Goal: Task Accomplishment & Management: Complete application form

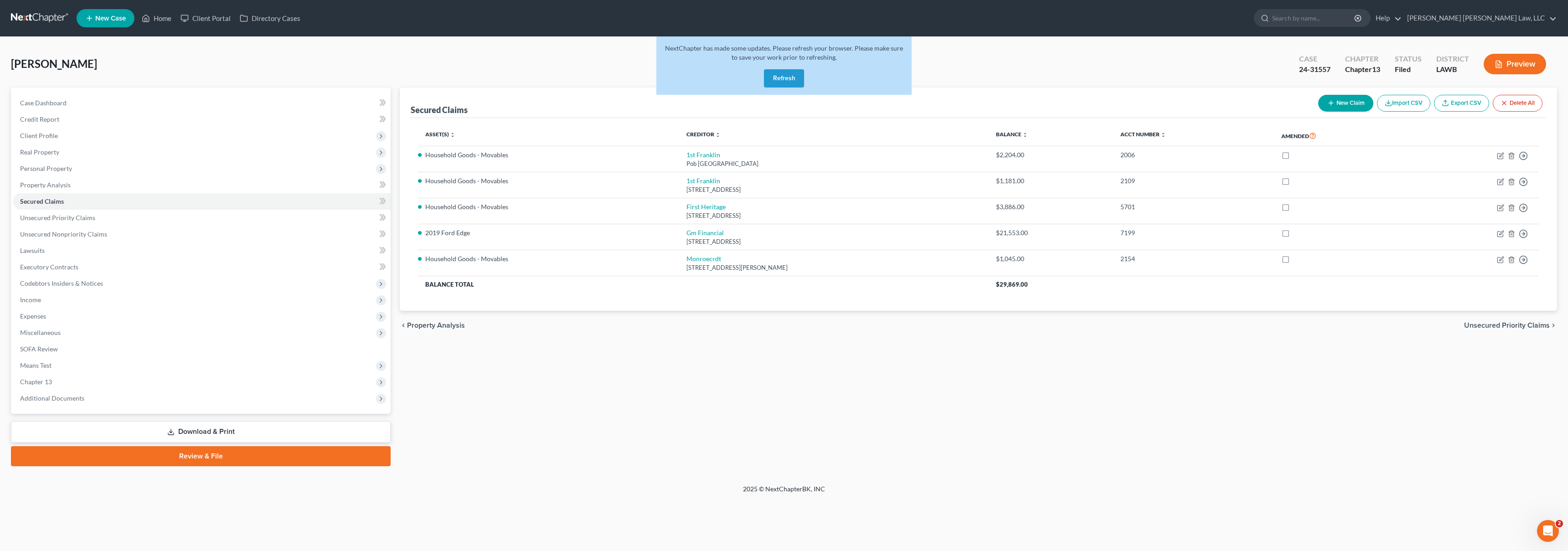
click at [774, 81] on button "Refresh" at bounding box center [784, 79] width 40 height 18
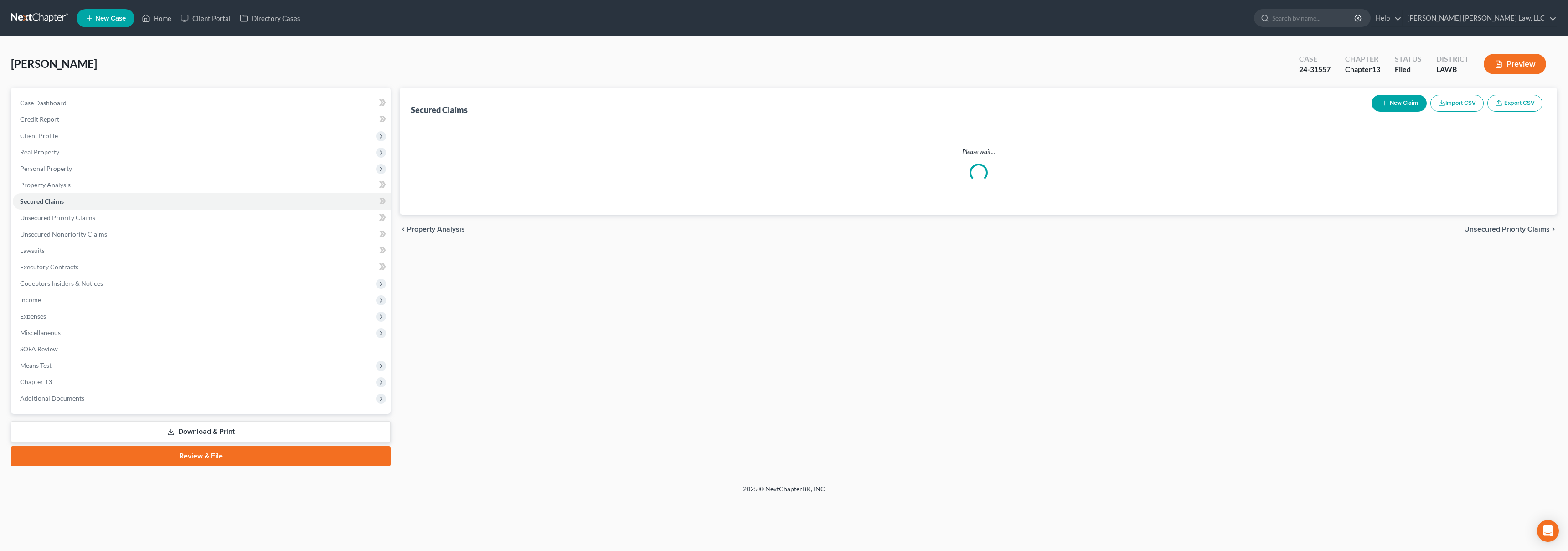
click at [59, 10] on link at bounding box center [40, 18] width 58 height 16
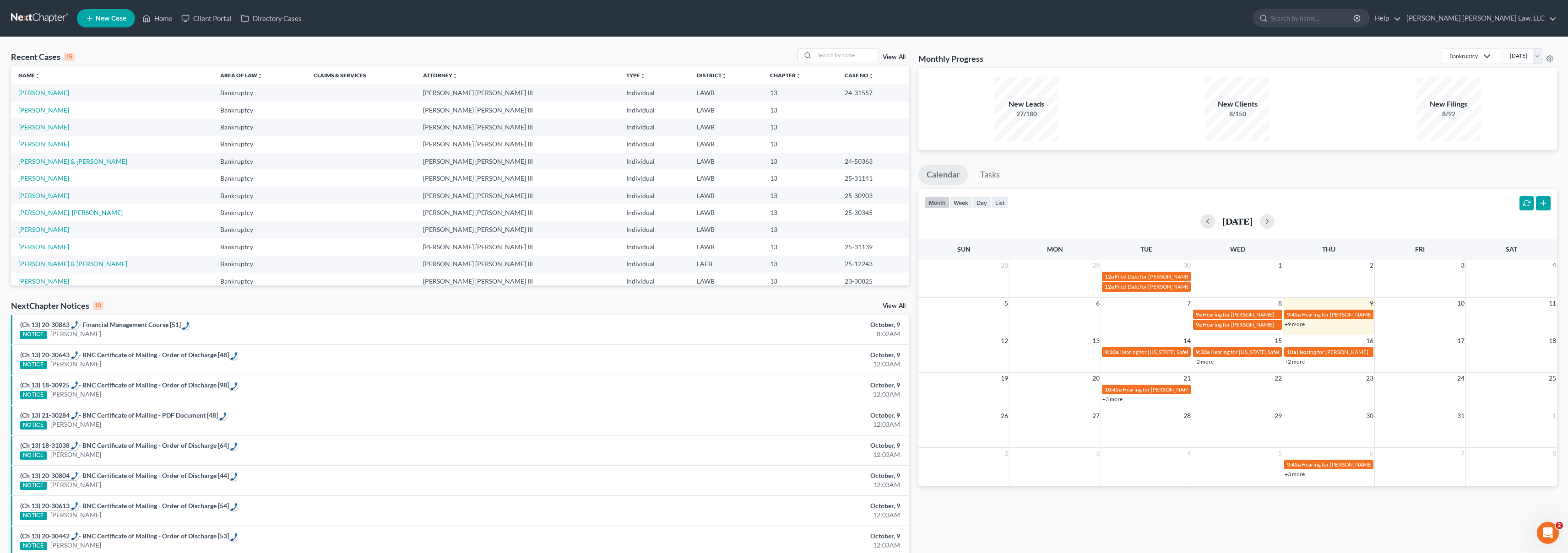
click at [120, 24] on link "New Case" at bounding box center [106, 18] width 58 height 18
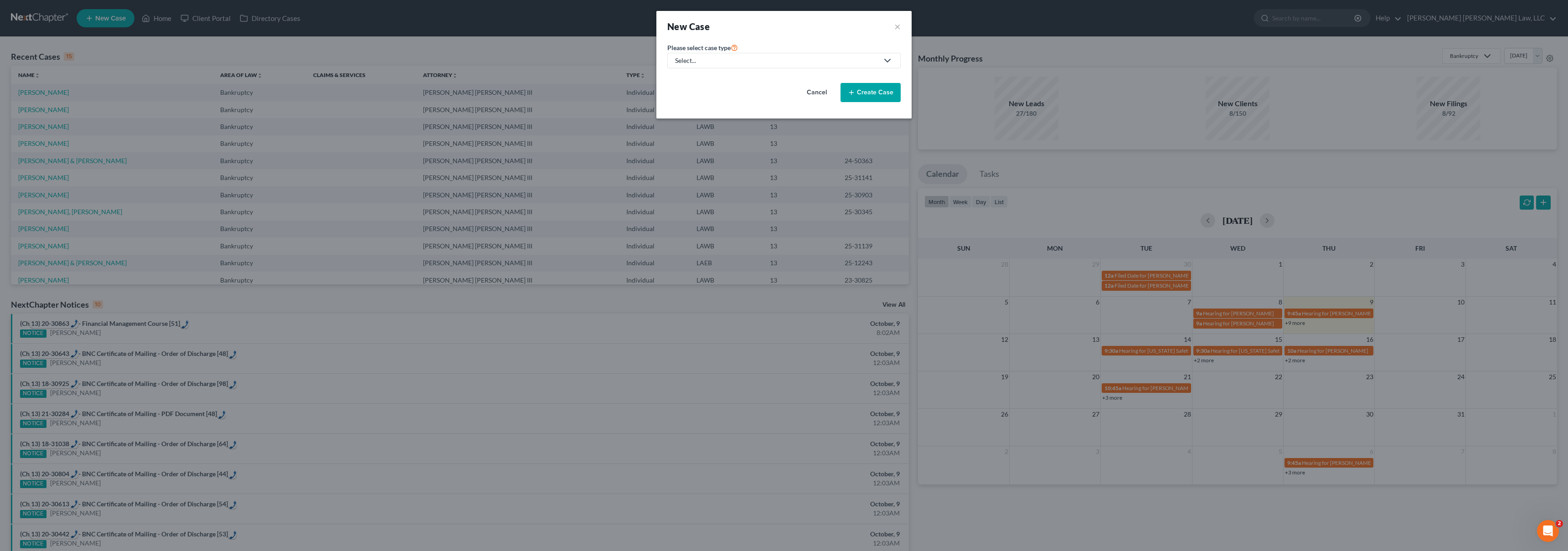
click at [822, 63] on div "Select..." at bounding box center [777, 60] width 203 height 9
click at [729, 79] on div "Bankruptcy" at bounding box center [716, 79] width 81 height 9
select select "36"
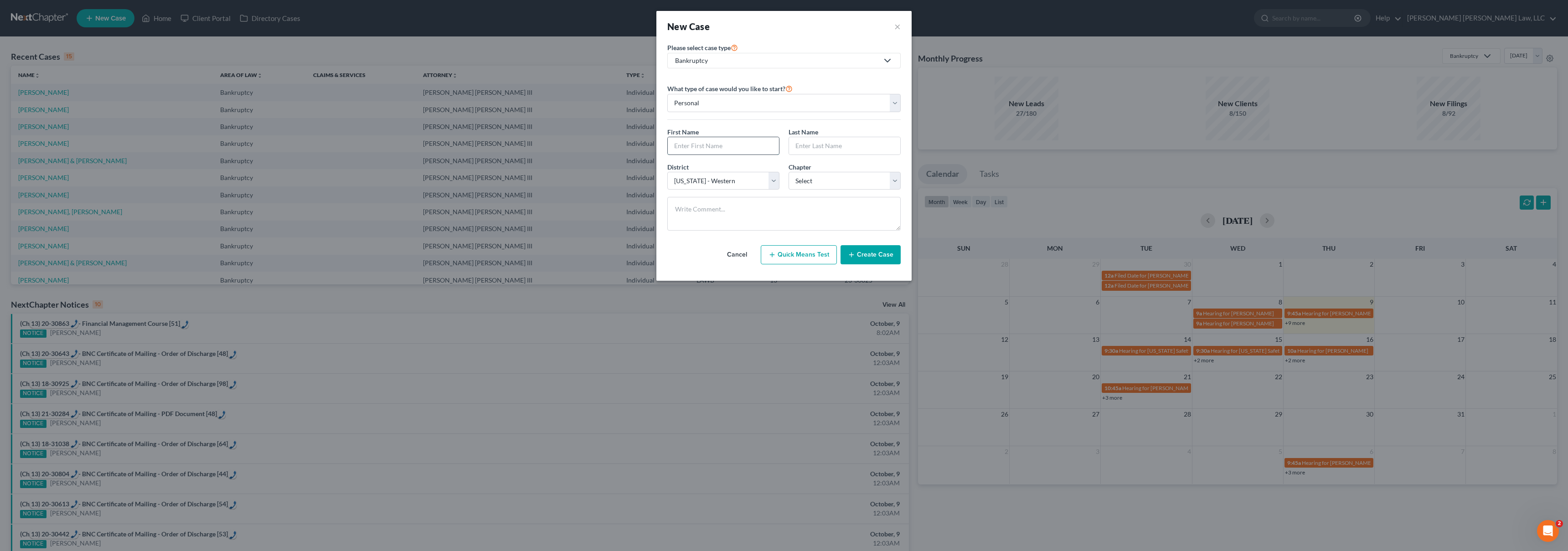
click at [716, 144] on input "text" at bounding box center [723, 146] width 111 height 17
type input "Richard"
type input "Woods"
click at [873, 180] on select "Select 7 11 12 13" at bounding box center [844, 181] width 112 height 18
select select "3"
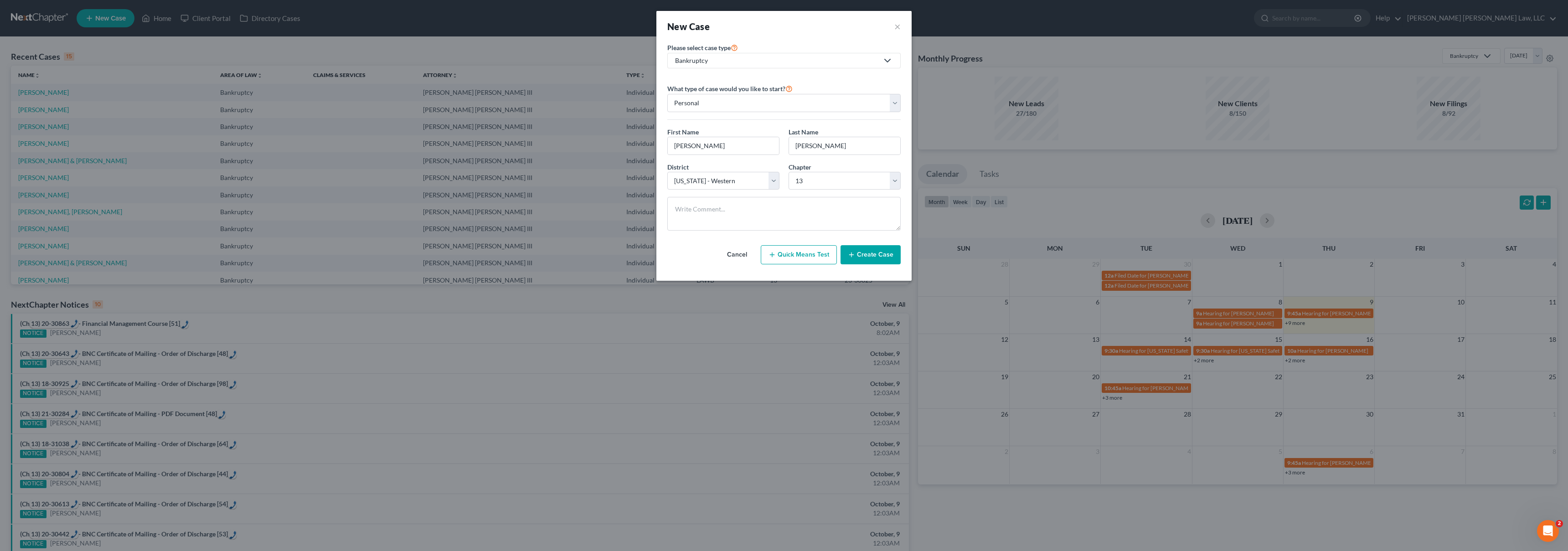
click at [866, 254] on button "Create Case" at bounding box center [870, 254] width 60 height 19
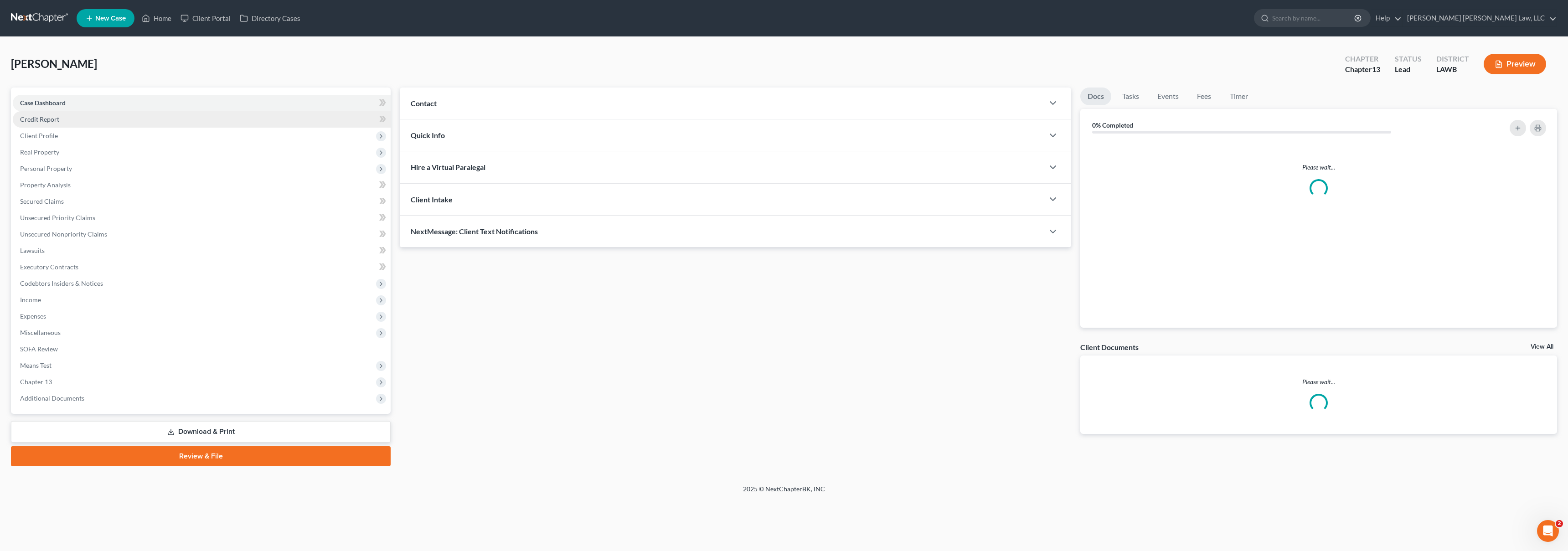
click at [65, 116] on link "Credit Report" at bounding box center [201, 119] width 378 height 16
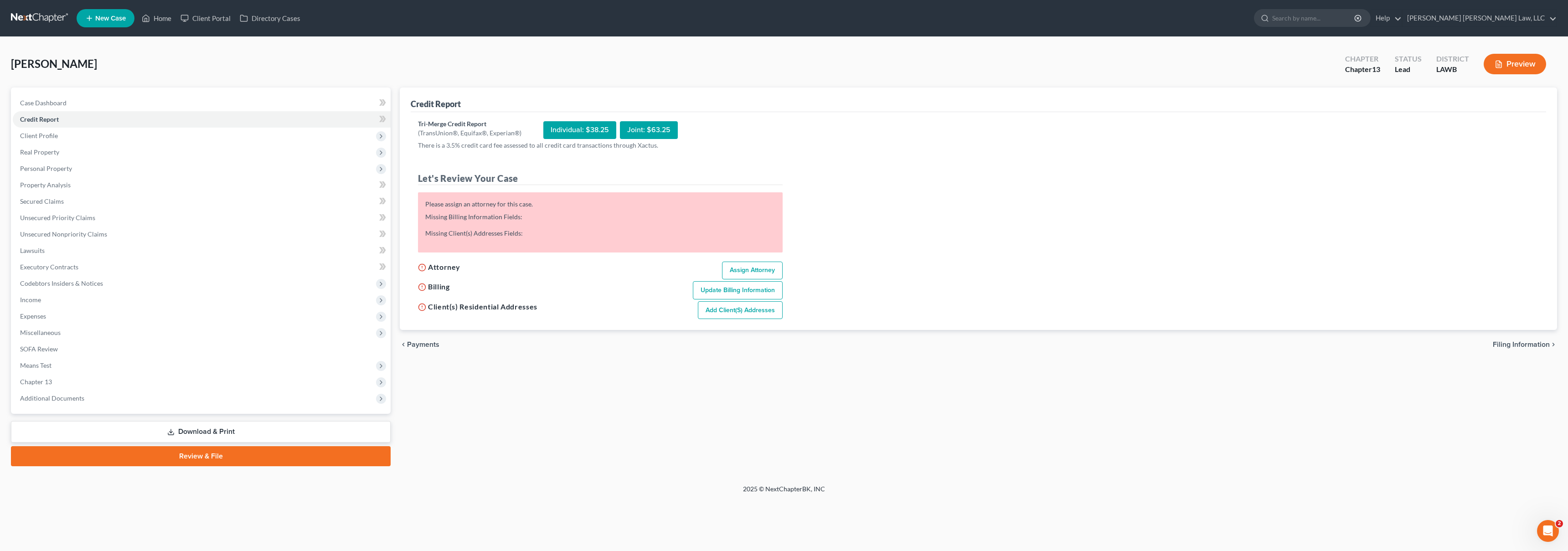
click at [733, 264] on link "Assign Attorney" at bounding box center [752, 271] width 61 height 18
select select "1"
select select "0"
select select "3"
select select "36"
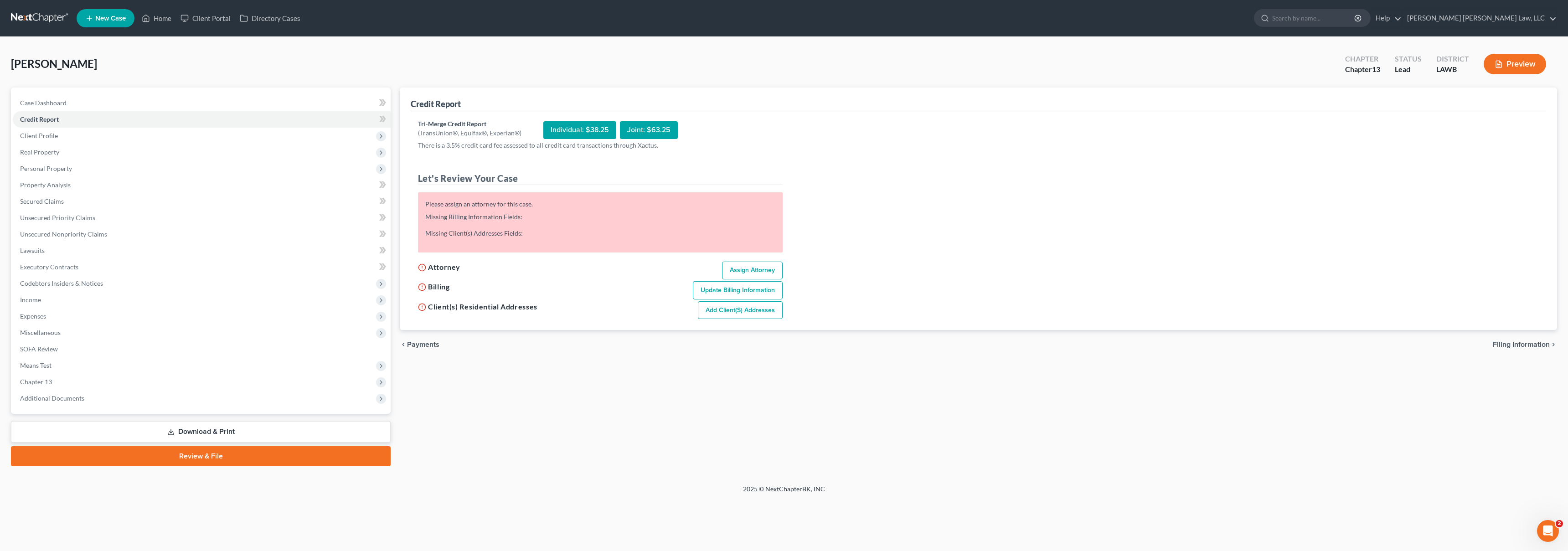
select select "19"
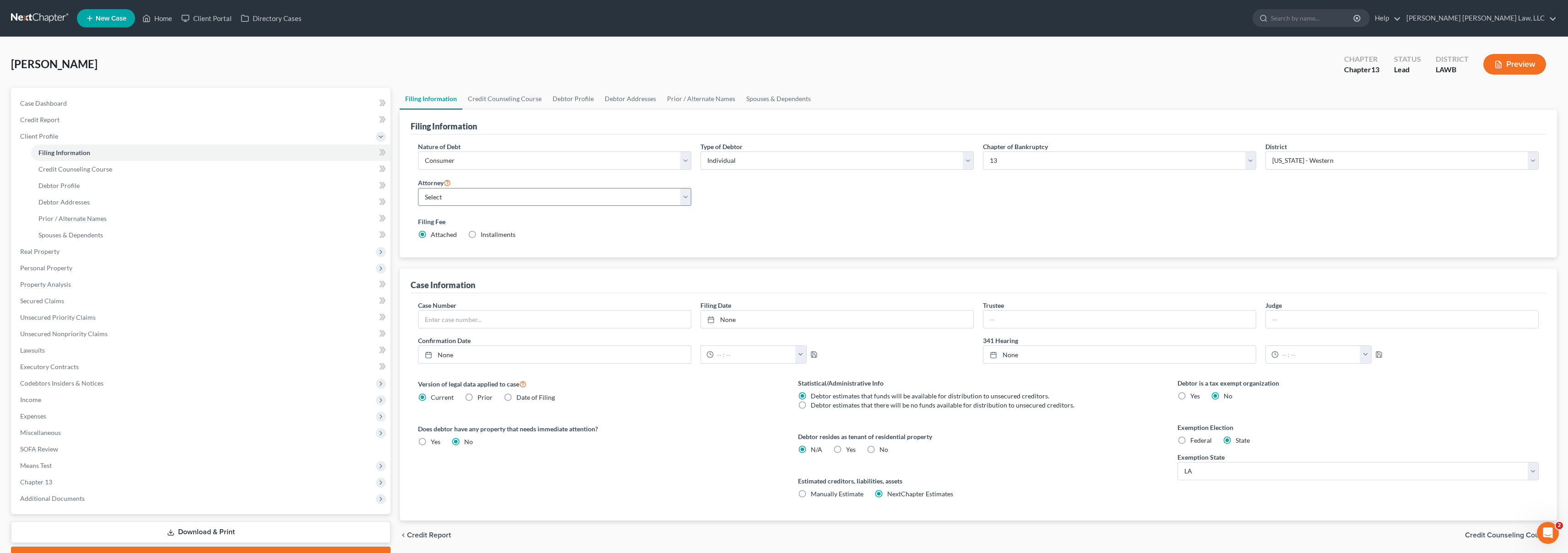
click at [447, 195] on select "Select E. Orum Young III - LAWB E. Orum Young III - LAMB E. Orum Young III - LA…" at bounding box center [554, 197] width 273 height 18
select select "0"
click at [117, 118] on link "Credit Report" at bounding box center [202, 120] width 378 height 16
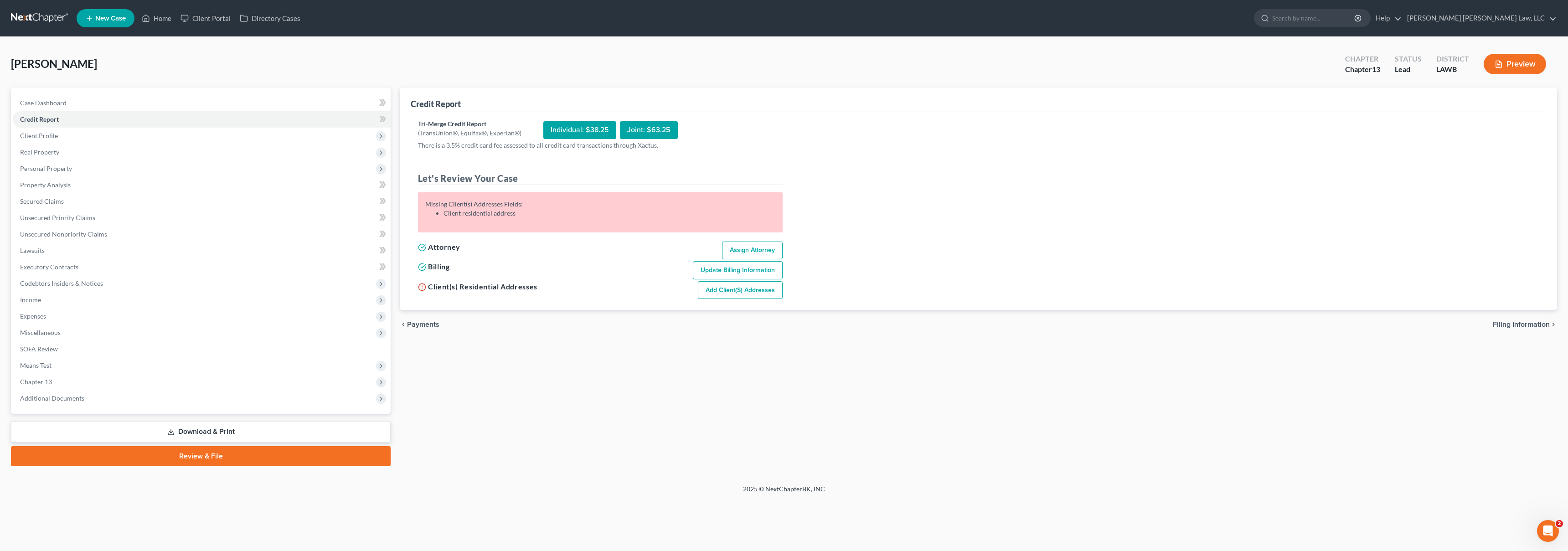
click at [740, 290] on link "Add Client(s) Addresses" at bounding box center [740, 290] width 85 height 18
select select "0"
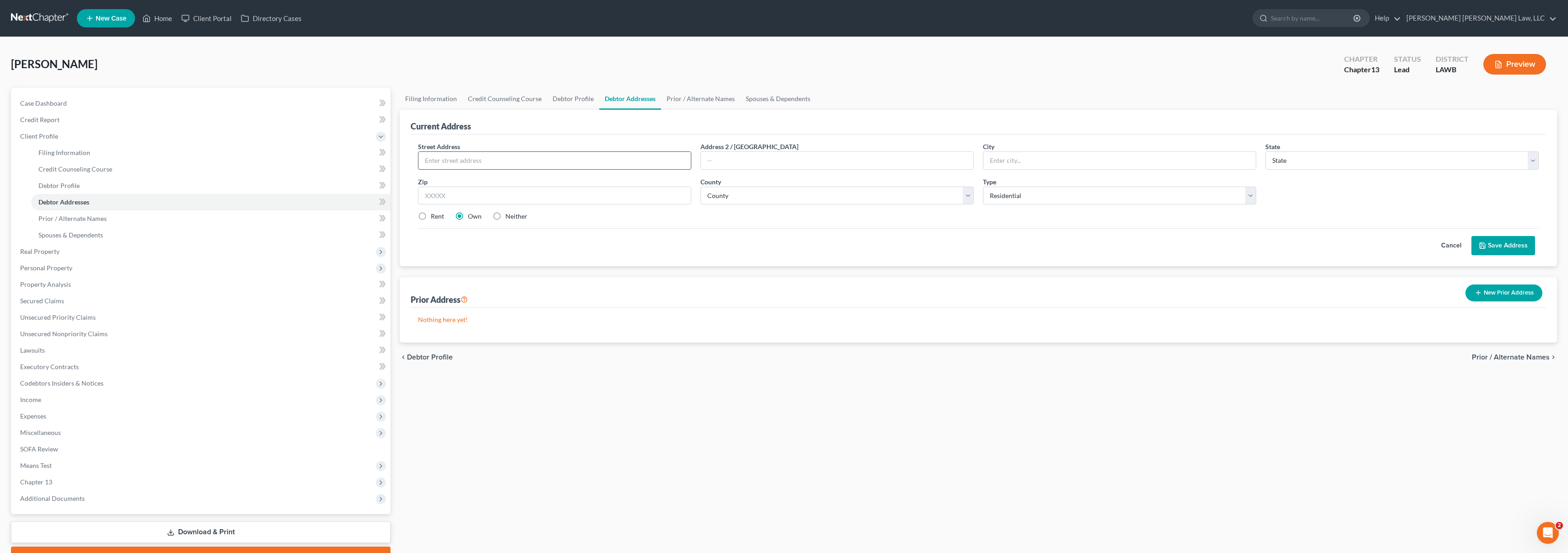
click at [539, 158] on input "text" at bounding box center [554, 161] width 273 height 17
type input "375 Rose Street"
type input "W"
type input "Simsboro"
select select "19"
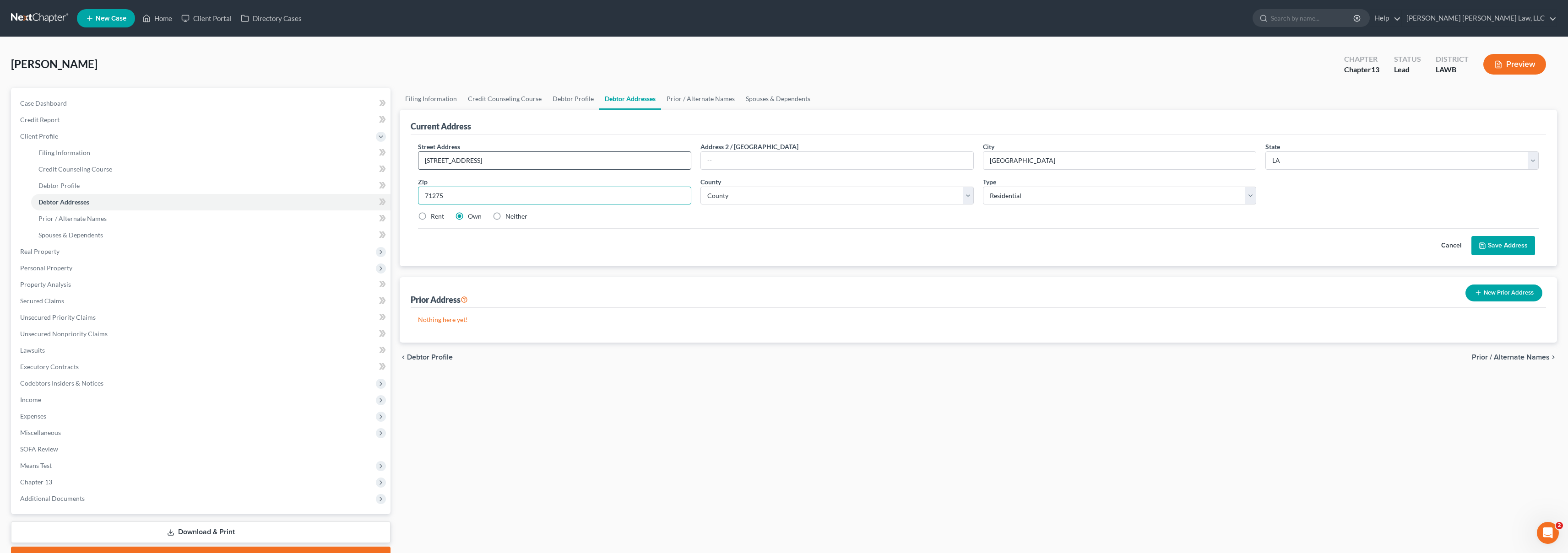
type input "71275"
select select "30"
click at [431, 218] on label "Rent" at bounding box center [438, 216] width 13 height 9
click at [435, 218] on input "Rent" at bounding box center [438, 215] width 6 height 6
radio input "true"
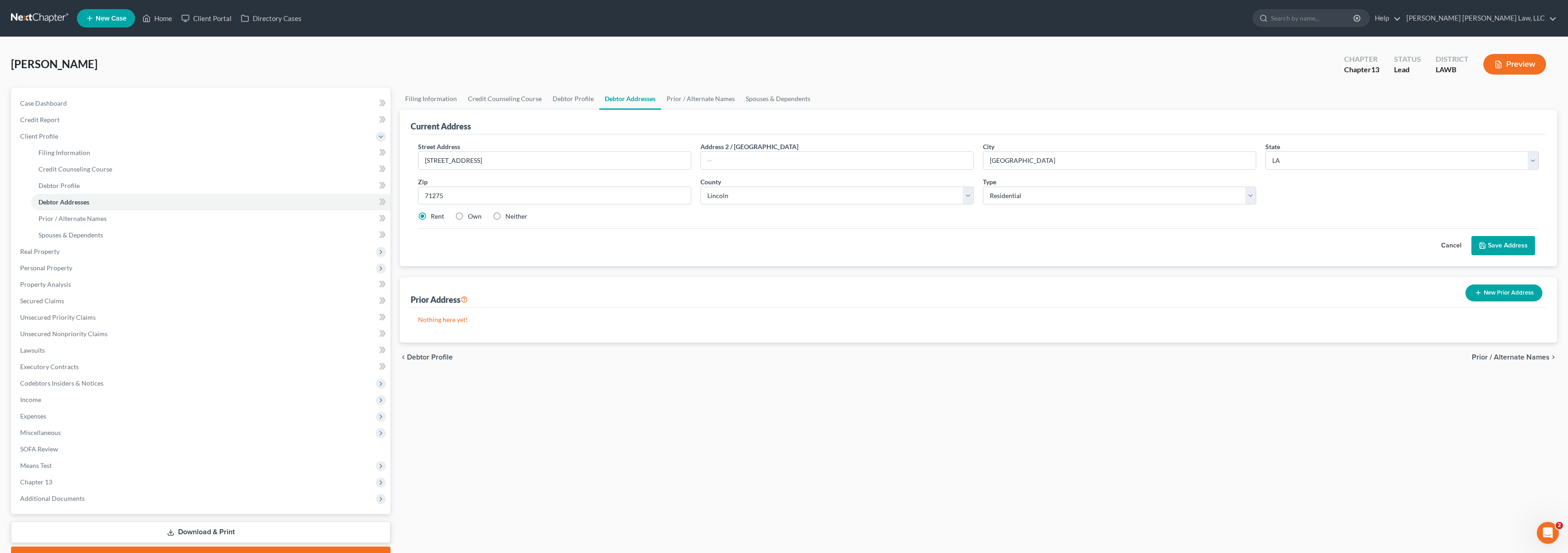
click at [1504, 239] on button "Save Address" at bounding box center [1503, 245] width 64 height 19
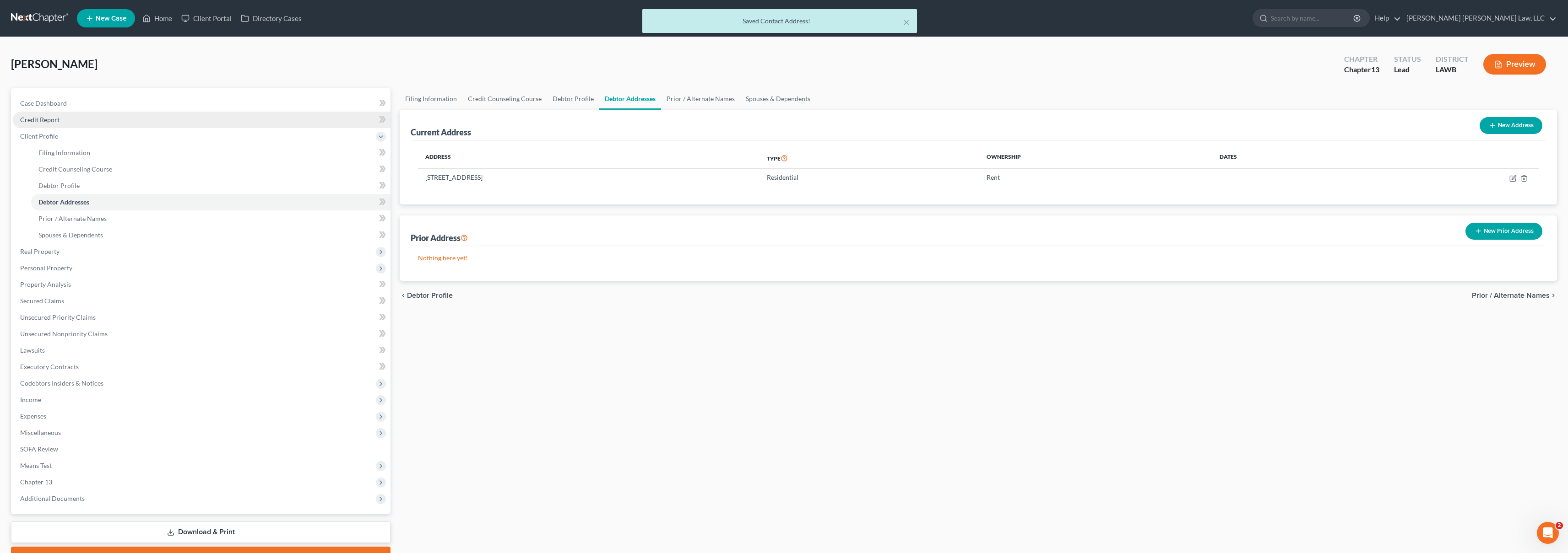
click at [65, 123] on link "Credit Report" at bounding box center [202, 120] width 378 height 16
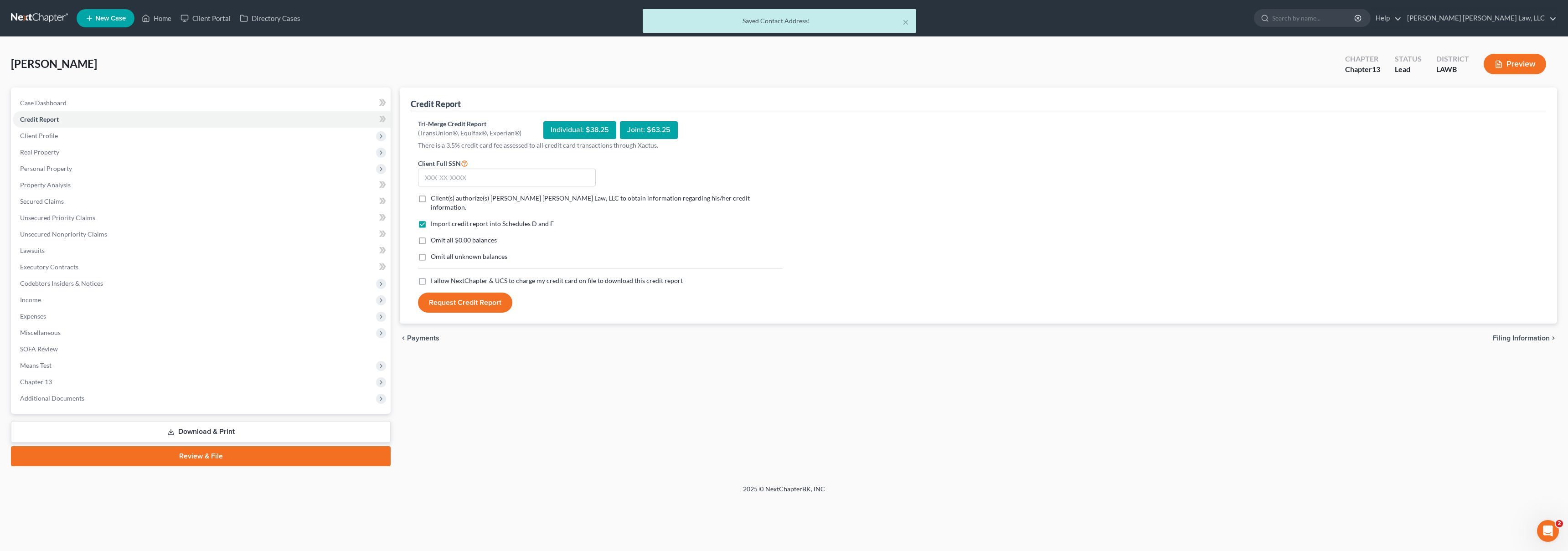
click at [431, 276] on label "I allow NextChapter & UCS to charge my credit card on file to download this cre…" at bounding box center [557, 281] width 252 height 9
click at [435, 276] on input "I allow NextChapter & UCS to charge my credit card on file to download this cre…" at bounding box center [438, 279] width 6 height 6
checkbox input "true"
click at [431, 252] on label "Omit all unknown balances" at bounding box center [469, 256] width 77 height 9
click at [435, 252] on input "Omit all unknown balances" at bounding box center [438, 255] width 6 height 6
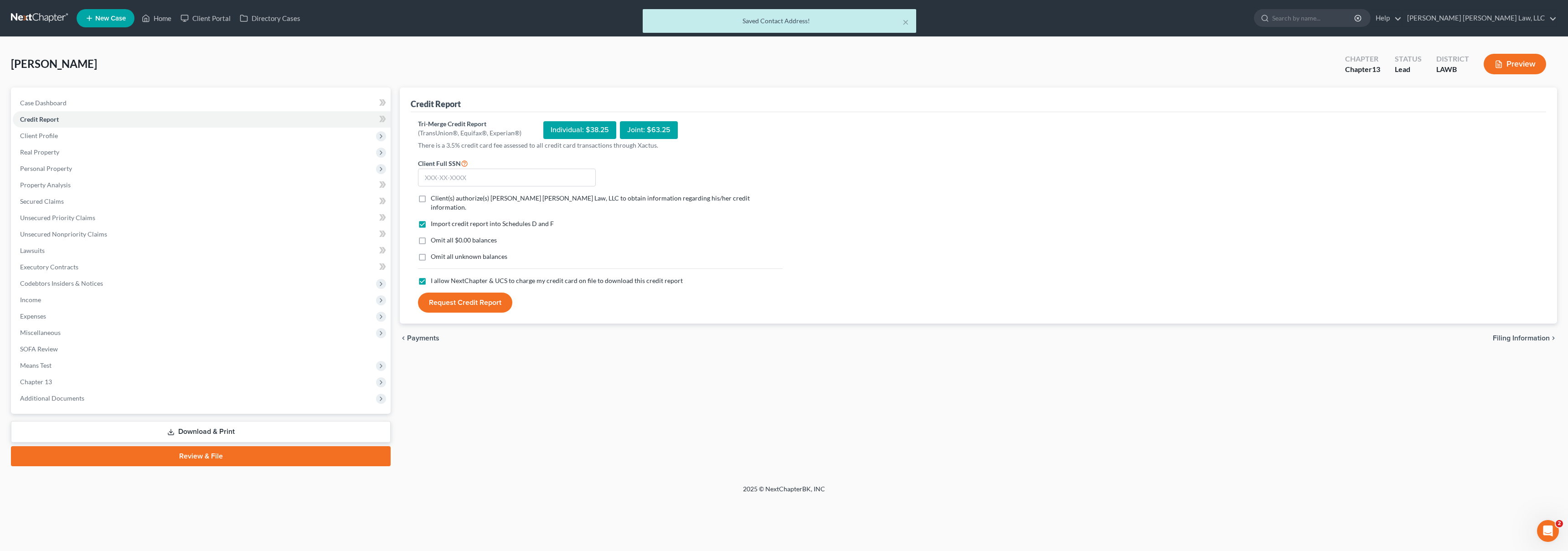
checkbox input "true"
click at [431, 236] on label "Omit all $0.00 balances" at bounding box center [464, 240] width 66 height 9
click at [435, 236] on input "Omit all $0.00 balances" at bounding box center [438, 239] width 6 height 6
checkbox input "true"
click at [431, 199] on label "Client(s) authorize(s) E. Orum Young Law, LLC to obtain information regarding h…" at bounding box center [607, 203] width 352 height 18
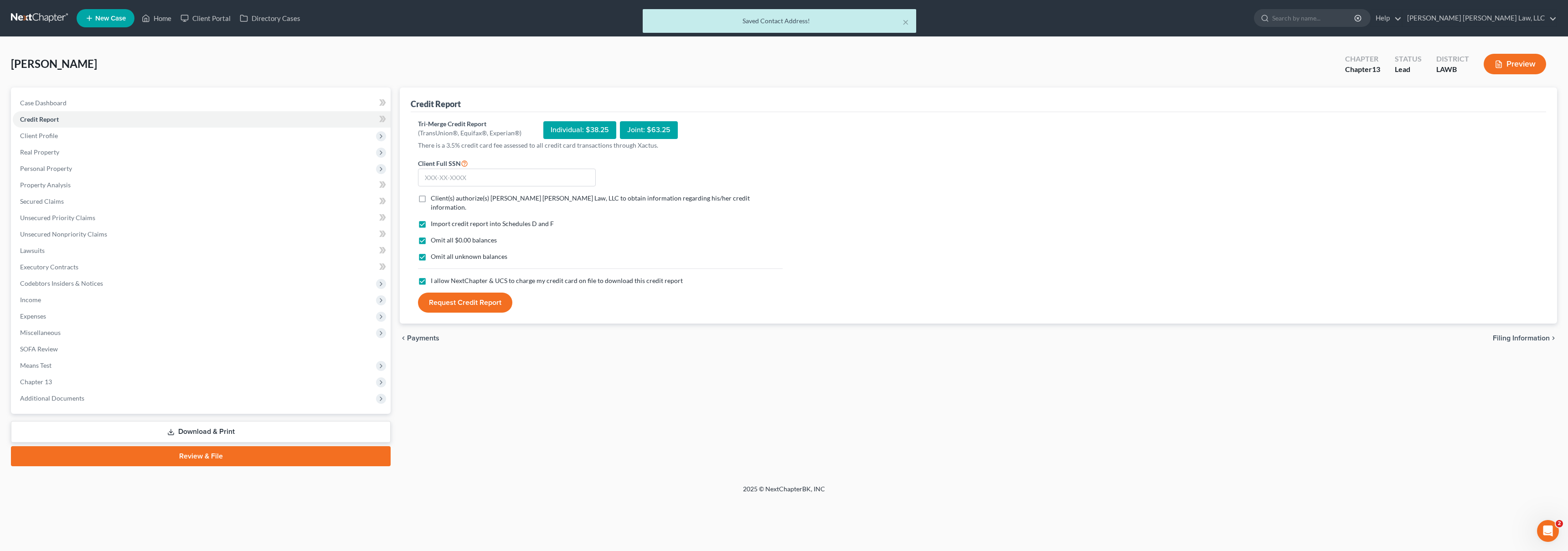
click at [435, 199] on input "Client(s) authorize(s) E. Orum Young Law, LLC to obtain information regarding h…" at bounding box center [438, 197] width 6 height 6
checkbox input "true"
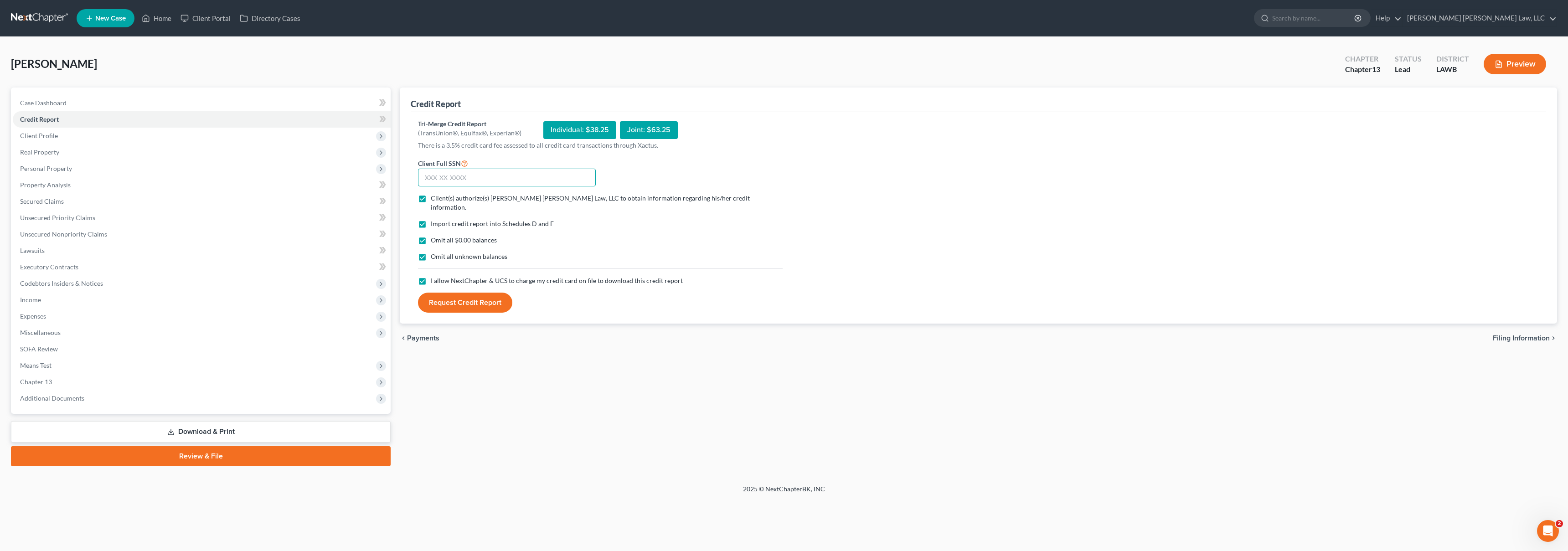
click at [443, 175] on input "text" at bounding box center [507, 178] width 178 height 18
type input "433-33-6670"
click at [418, 293] on button "Request Credit Report" at bounding box center [465, 303] width 94 height 20
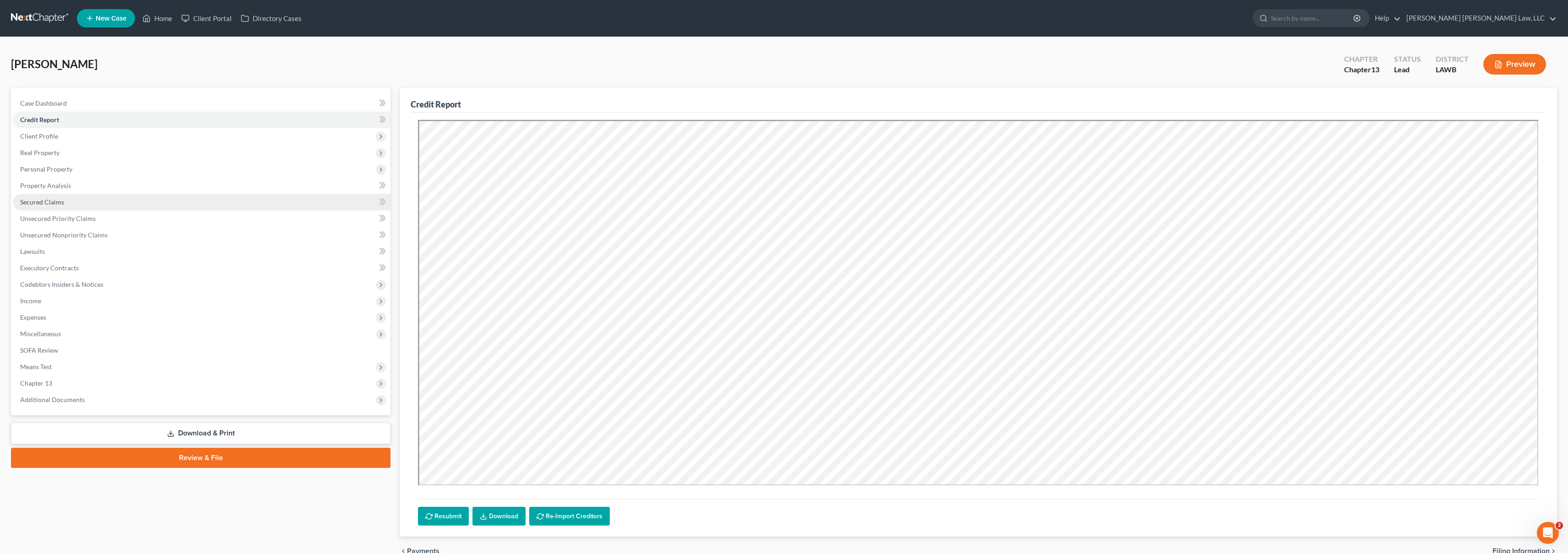
click at [131, 203] on link "Secured Claims" at bounding box center [202, 202] width 378 height 16
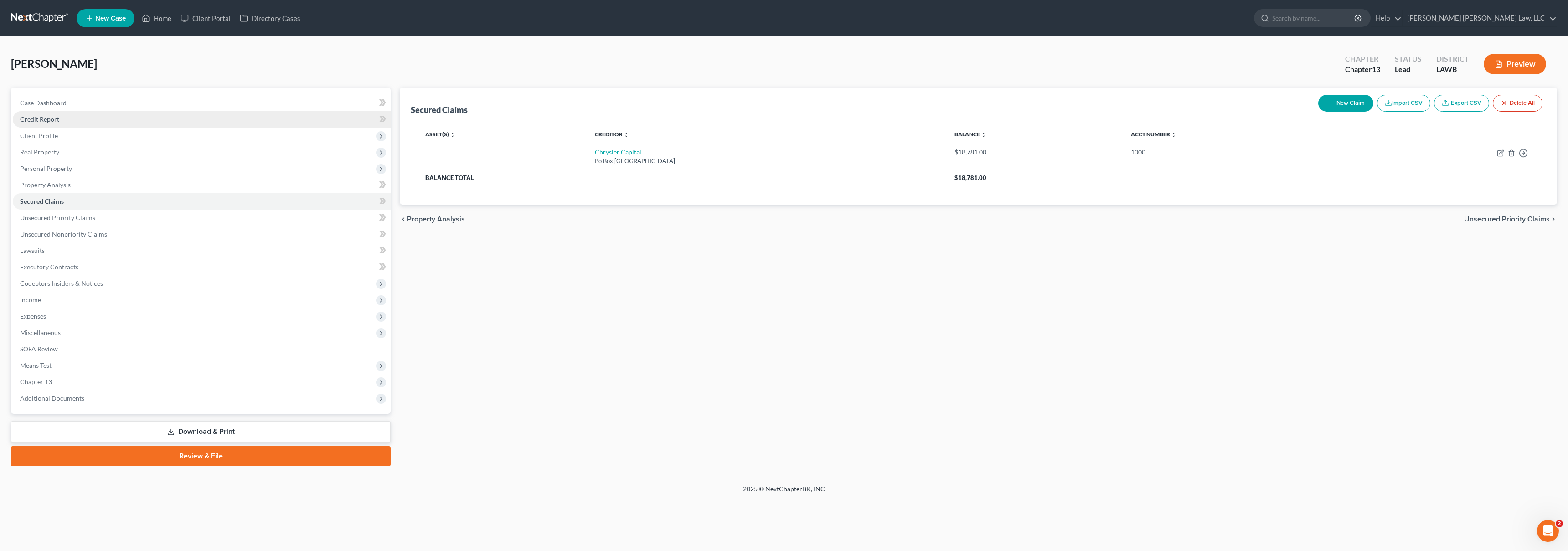
click at [148, 118] on link "Credit Report" at bounding box center [201, 119] width 378 height 16
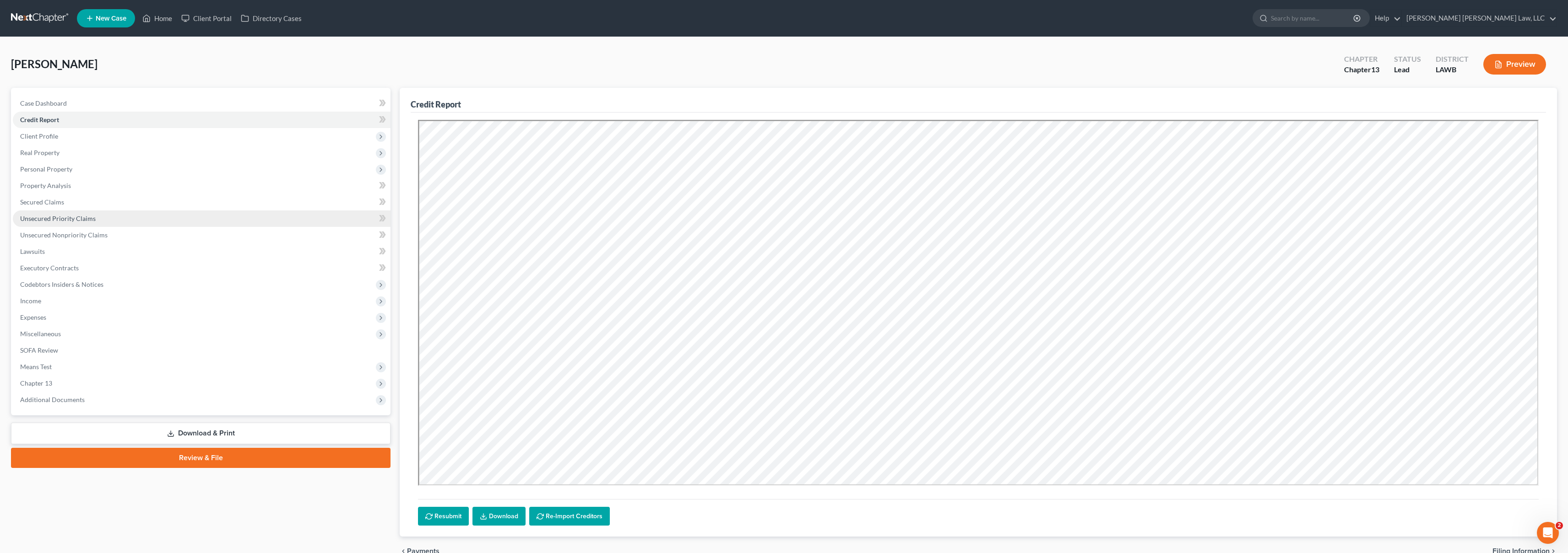
click at [54, 222] on span "Unsecured Priority Claims" at bounding box center [58, 218] width 76 height 8
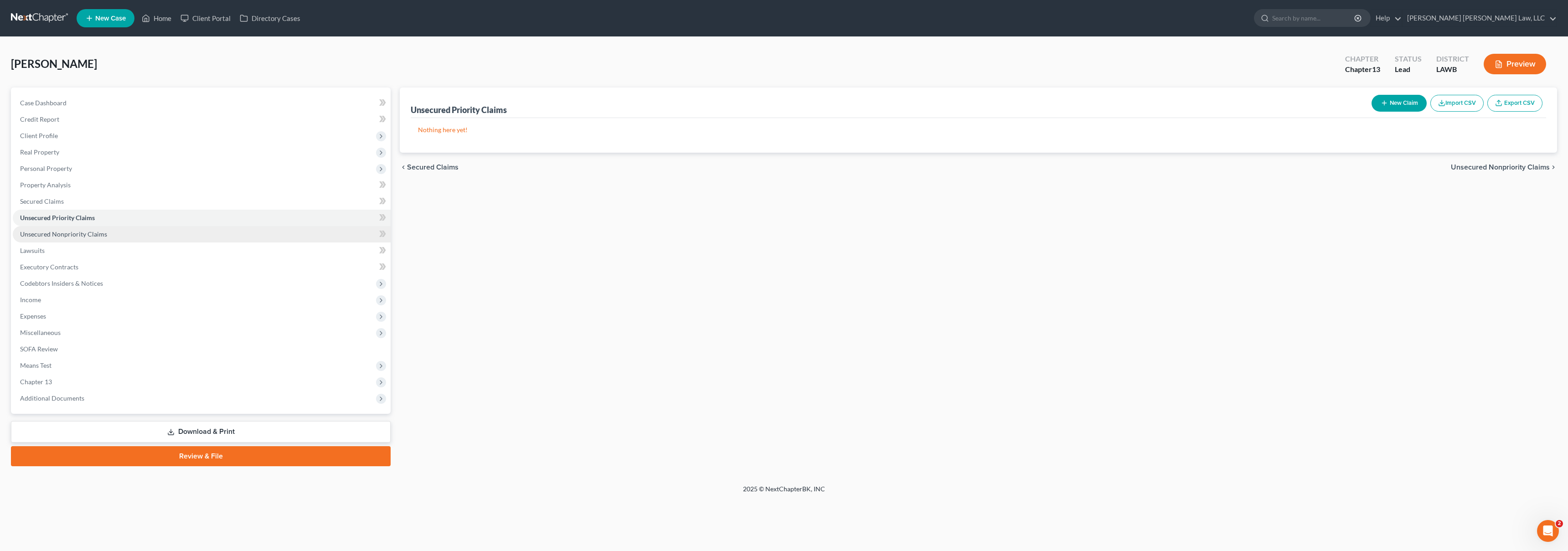
click at [56, 235] on span "Unsecured Nonpriority Claims" at bounding box center [63, 234] width 87 height 8
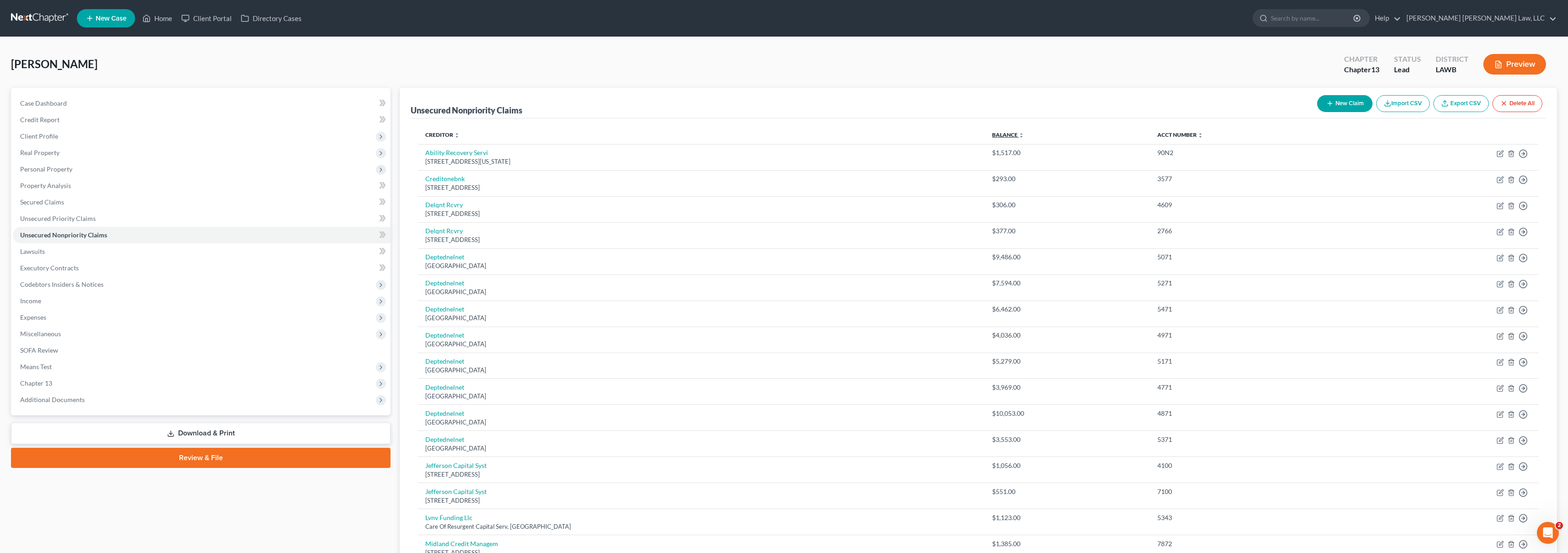
click at [992, 134] on link "Balance expand_more expand_less unfold_more" at bounding box center [1008, 134] width 32 height 7
